Goal: Information Seeking & Learning: Learn about a topic

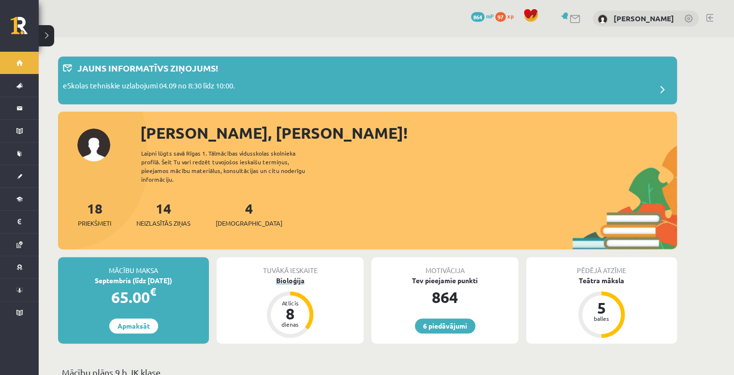
click at [299, 276] on div "Bioloģija" at bounding box center [290, 281] width 147 height 10
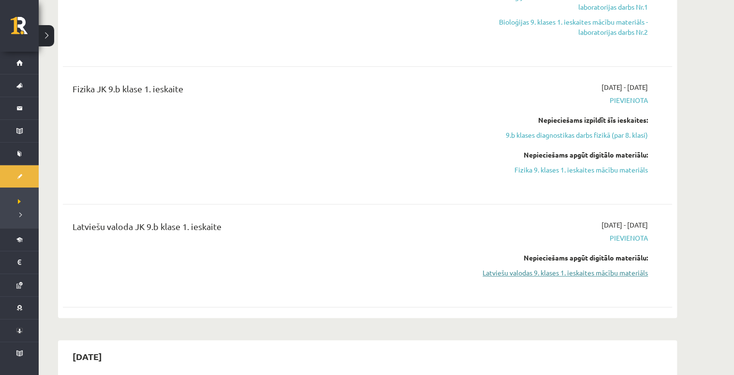
scroll to position [348, 0]
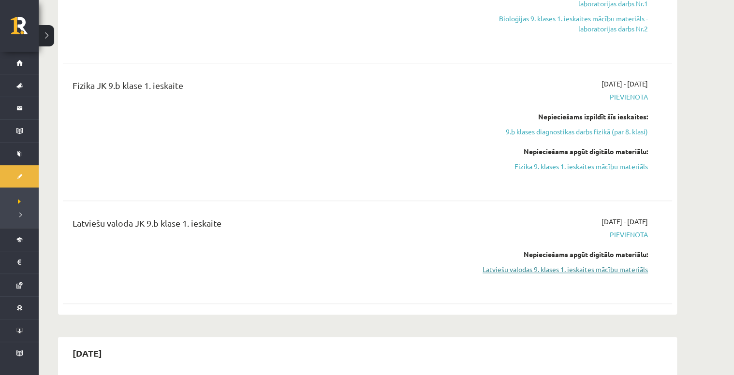
click at [546, 269] on link "Latviešu valodas 9. klases 1. ieskaites mācību materiāls" at bounding box center [557, 270] width 182 height 10
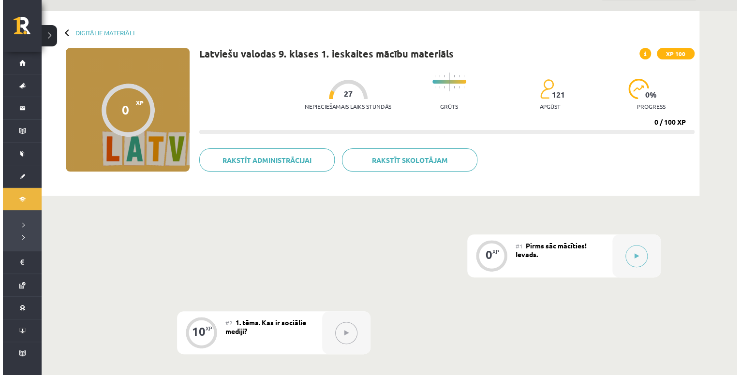
scroll to position [39, 0]
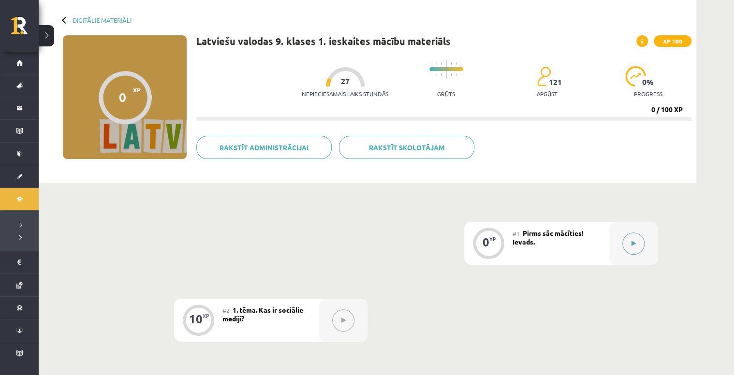
click at [632, 244] on icon at bounding box center [634, 244] width 4 height 6
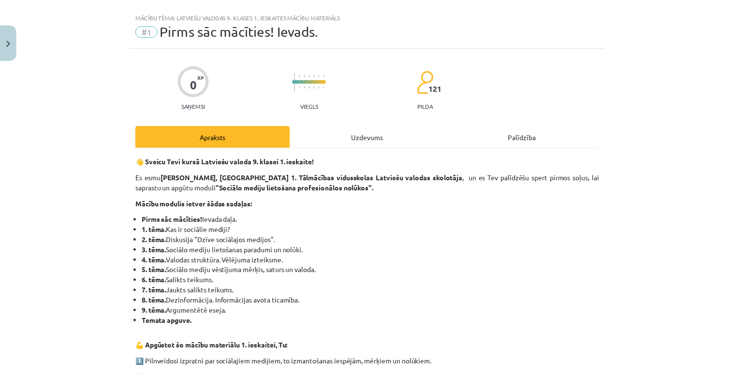
scroll to position [0, 0]
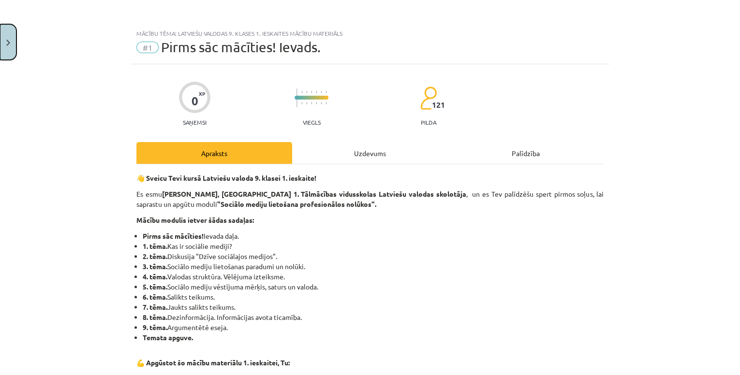
click at [0, 52] on html "0 Dāvanas 864 mP 97 xp Daniela Estere Smoroģina Sākums Aktuāli Kā mācīties eSKO…" at bounding box center [370, 148] width 740 height 375
click at [6, 50] on button "Close" at bounding box center [8, 42] width 16 height 36
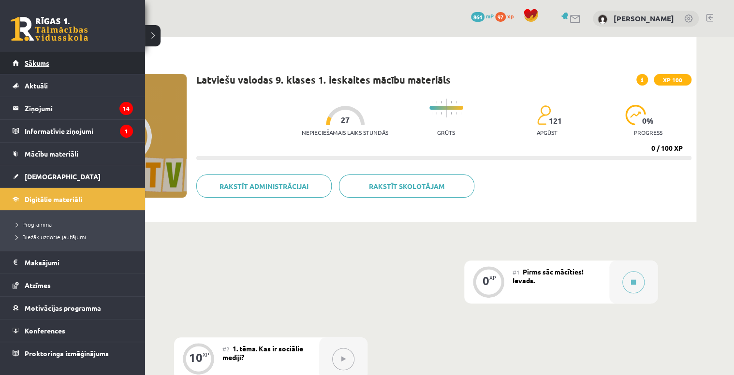
click at [56, 72] on link "Sākums" at bounding box center [73, 63] width 120 height 22
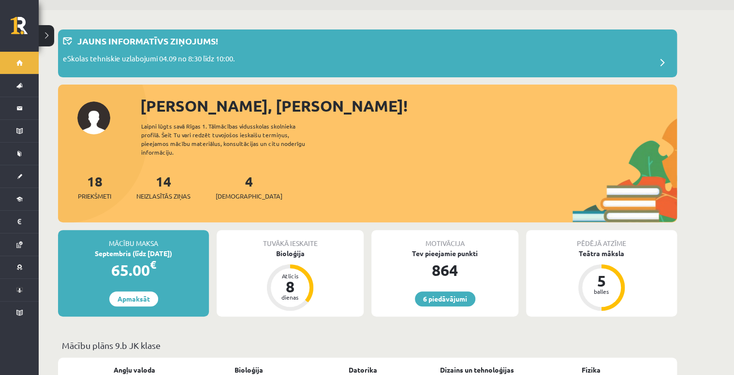
scroll to position [39, 0]
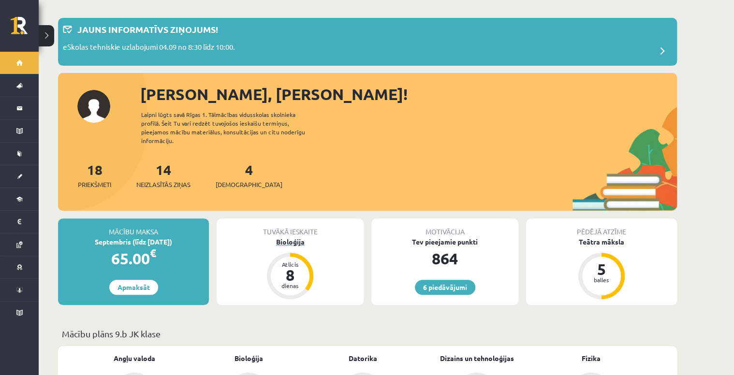
click at [297, 237] on div "Bioloģija" at bounding box center [290, 242] width 147 height 10
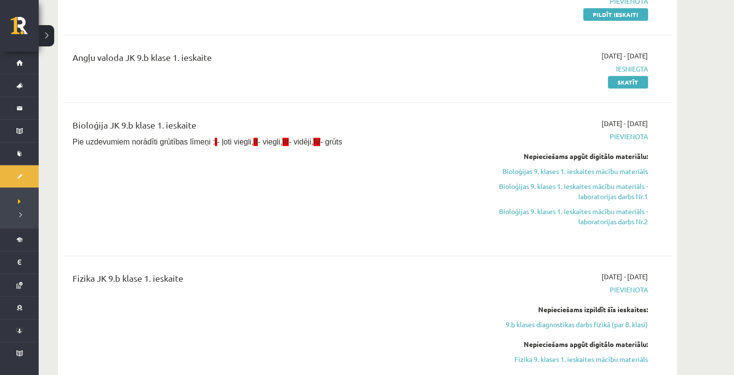
scroll to position [155, 0]
drag, startPoint x: 580, startPoint y: 171, endPoint x: 409, endPoint y: 22, distance: 227.0
click at [580, 171] on link "Bioloģijas 9. klases 1. ieskaites mācību materiāls" at bounding box center [557, 172] width 182 height 10
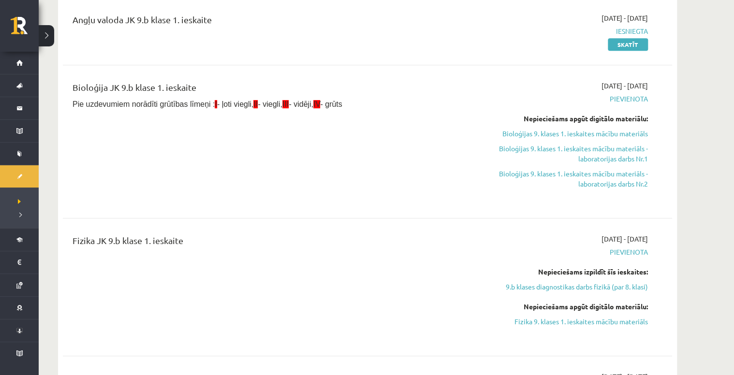
scroll to position [193, 0]
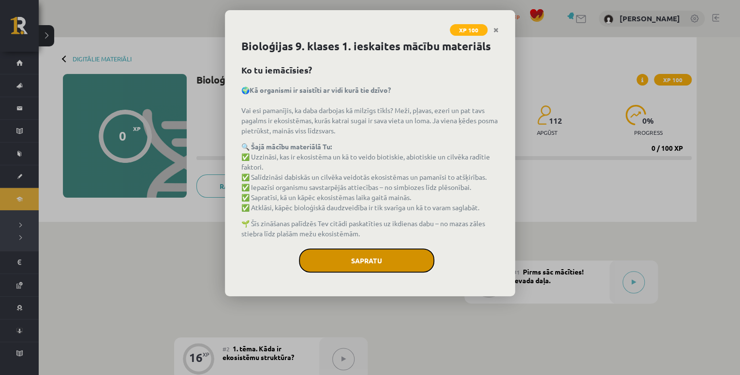
click at [380, 257] on button "Sapratu" at bounding box center [366, 261] width 135 height 24
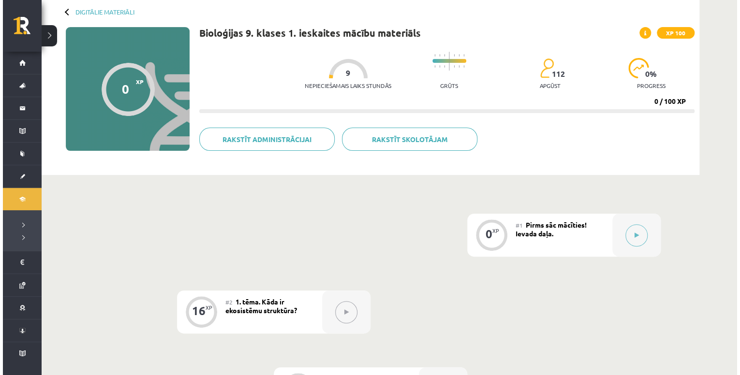
scroll to position [77, 0]
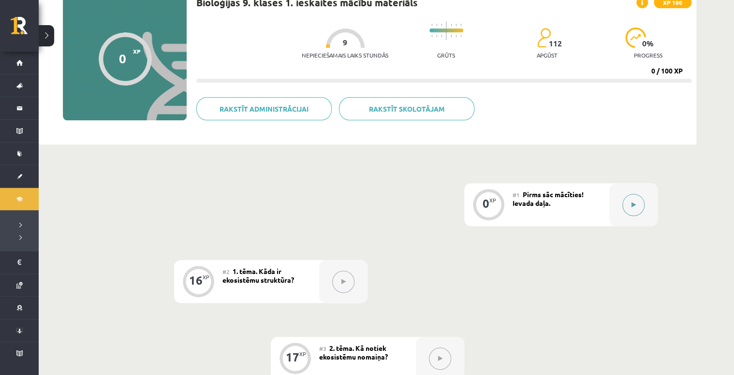
click at [641, 209] on button at bounding box center [634, 205] width 22 height 22
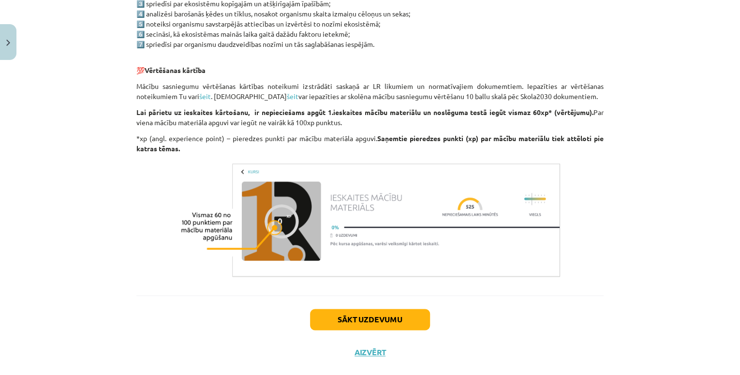
scroll to position [542, 0]
